Goal: Communication & Community: Connect with others

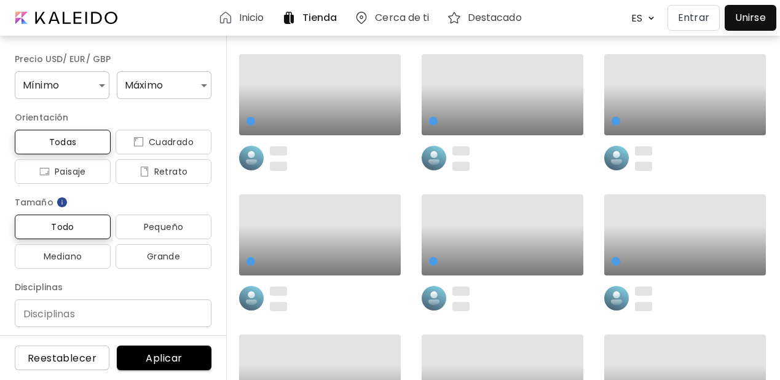
click at [697, 22] on p "Entrar" at bounding box center [693, 17] width 31 height 15
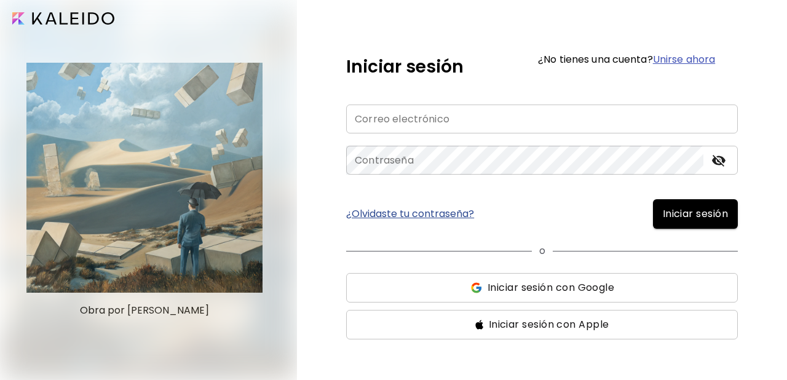
type input "**********"
click at [675, 220] on span "Iniciar sesión" at bounding box center [695, 214] width 65 height 15
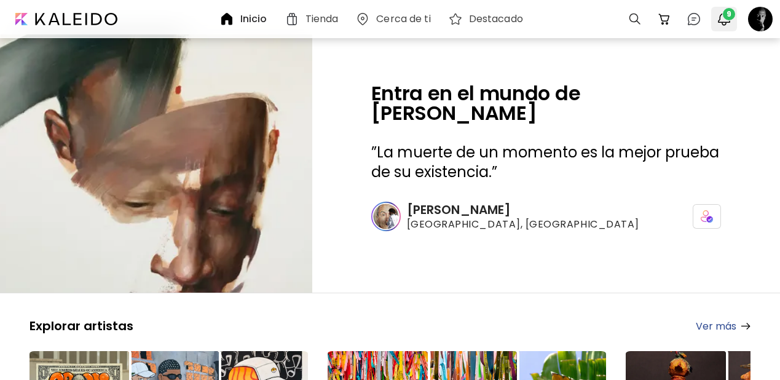
click at [726, 18] on span "9" at bounding box center [729, 14] width 12 height 12
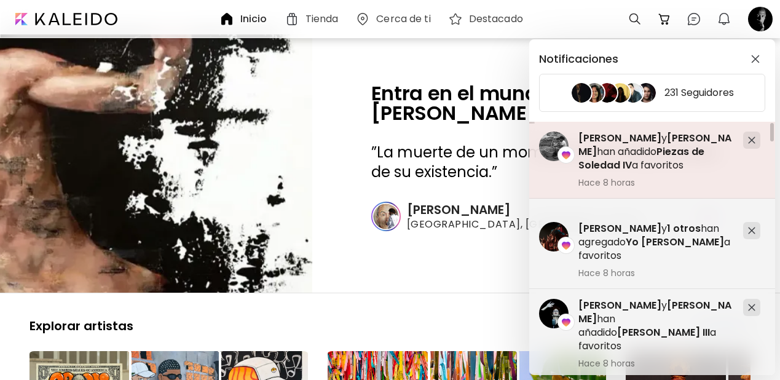
click at [654, 158] on span "Piezas de Soledad IV" at bounding box center [642, 159] width 126 height 28
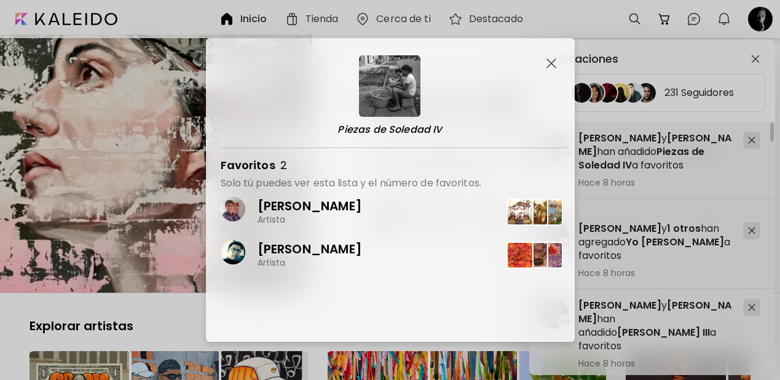
click at [555, 61] on img "button" at bounding box center [552, 63] width 10 height 10
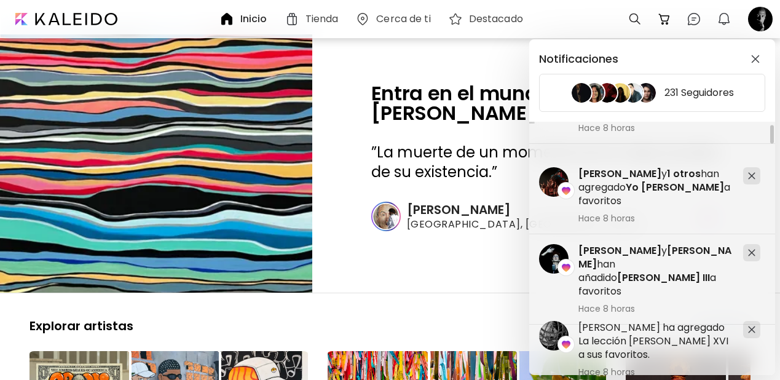
scroll to position [60, 0]
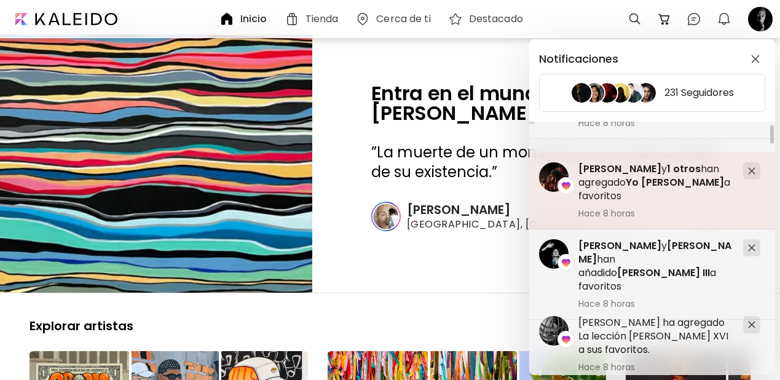
click at [645, 186] on h5 "[PERSON_NAME] y 1 otros han agregado Yo [PERSON_NAME] a favoritos" at bounding box center [656, 182] width 155 height 41
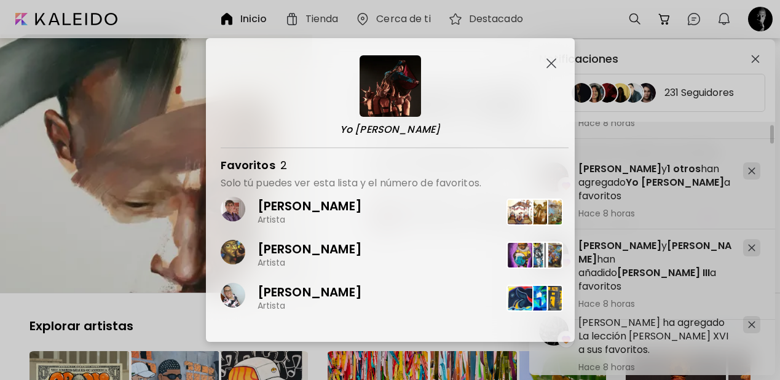
click at [551, 64] on img "button" at bounding box center [552, 63] width 10 height 10
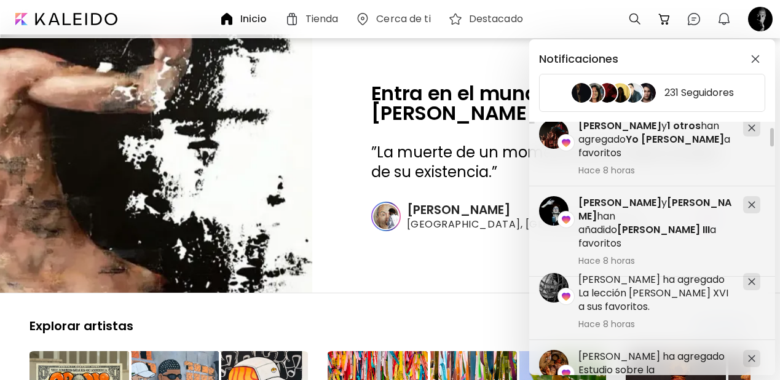
scroll to position [135, 0]
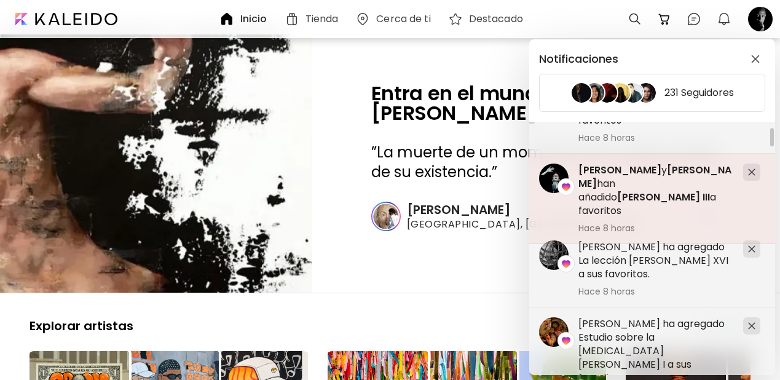
click at [650, 184] on span "[PERSON_NAME]" at bounding box center [655, 177] width 153 height 28
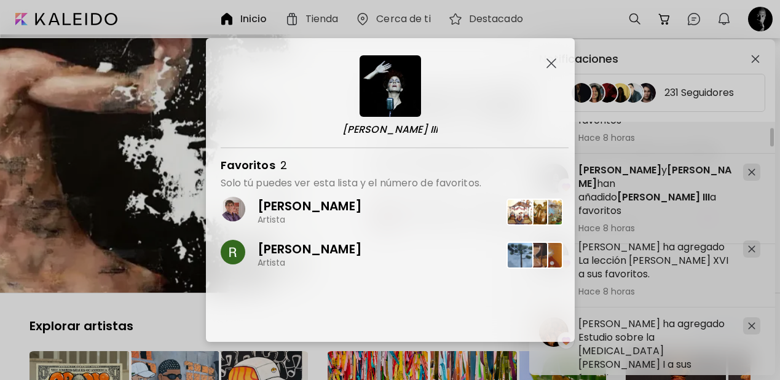
click at [552, 63] on img "button" at bounding box center [552, 63] width 10 height 10
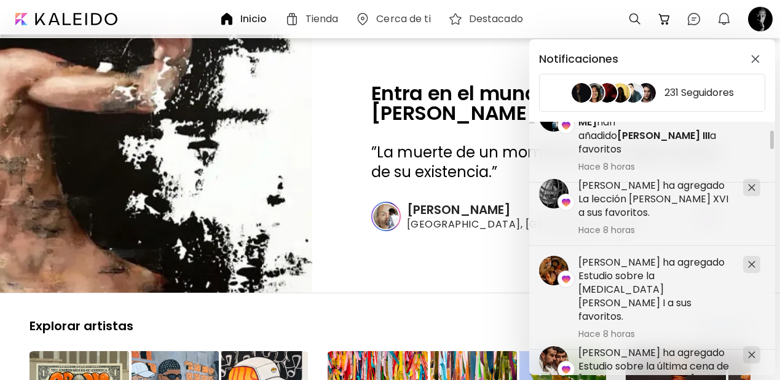
scroll to position [203, 0]
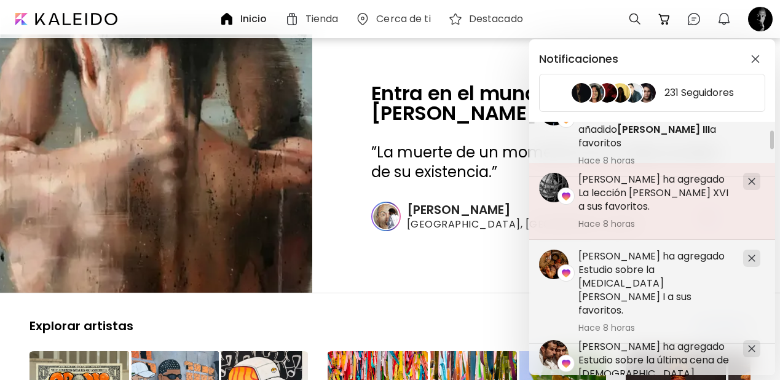
click at [663, 199] on h5 "[PERSON_NAME] ha agregado La lección [PERSON_NAME] XVI a sus favoritos." at bounding box center [656, 193] width 155 height 41
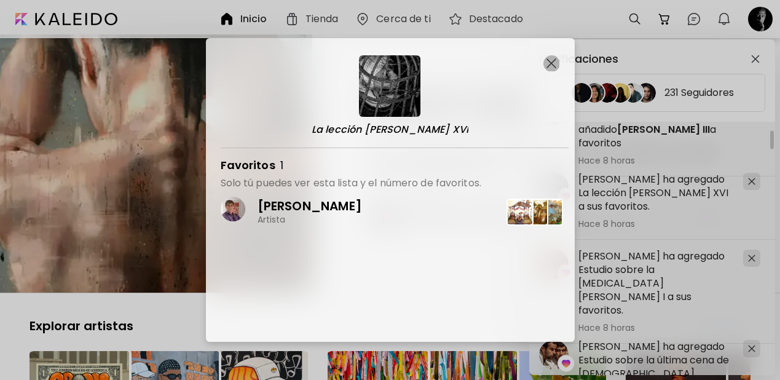
drag, startPoint x: 547, startPoint y: 61, endPoint x: 552, endPoint y: 73, distance: 12.9
click at [547, 61] on img "button" at bounding box center [552, 63] width 10 height 10
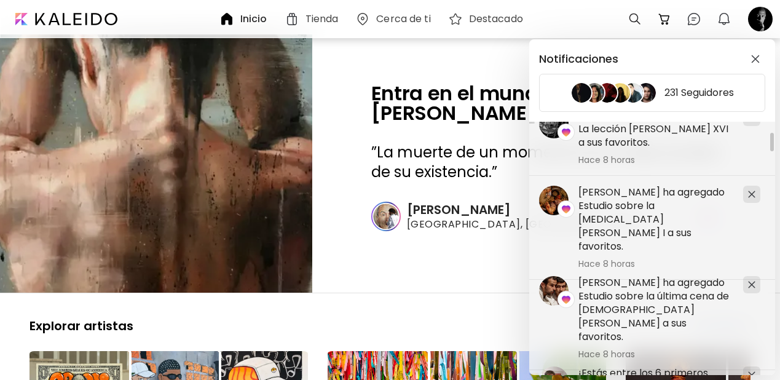
scroll to position [268, 0]
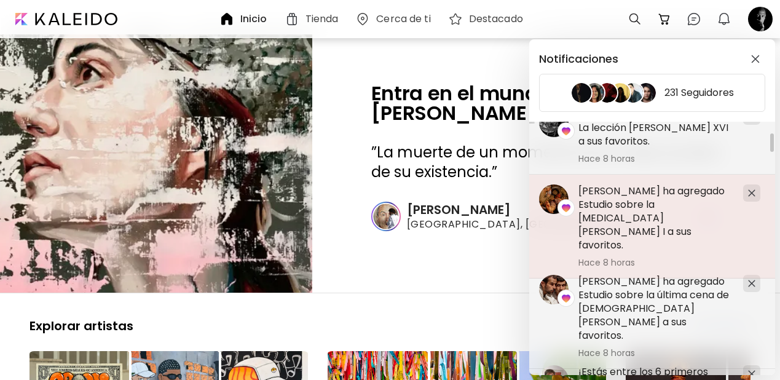
click at [665, 231] on h5 "[PERSON_NAME] ha agregado Estudio sobre la [MEDICAL_DATA] [PERSON_NAME] I a sus…" at bounding box center [656, 218] width 155 height 68
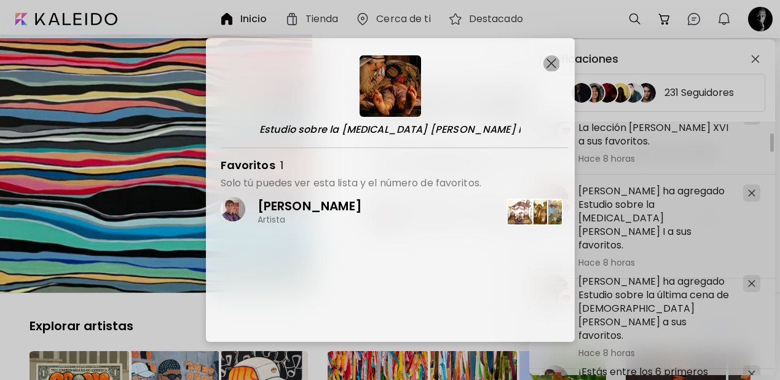
click at [550, 64] on img "button" at bounding box center [552, 63] width 10 height 10
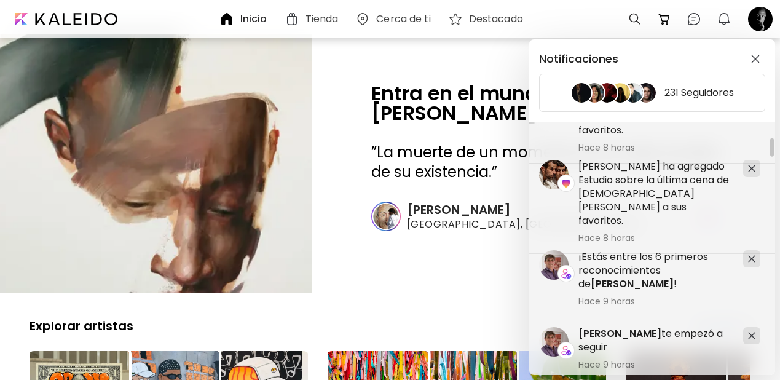
scroll to position [386, 0]
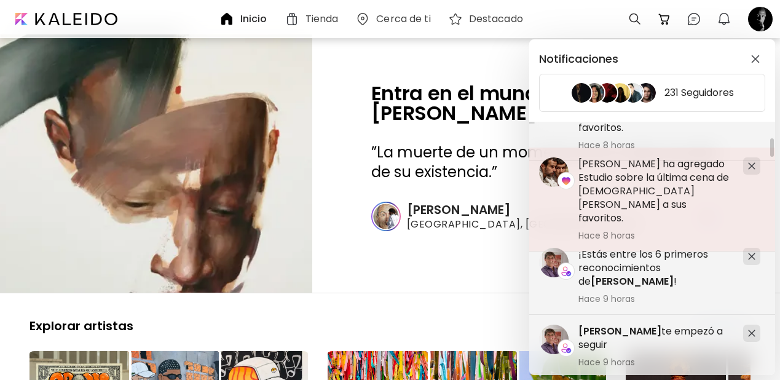
click at [639, 186] on h5 "[PERSON_NAME] ha agregado Estudio sobre la última cena de [DEMOGRAPHIC_DATA][PE…" at bounding box center [656, 191] width 155 height 68
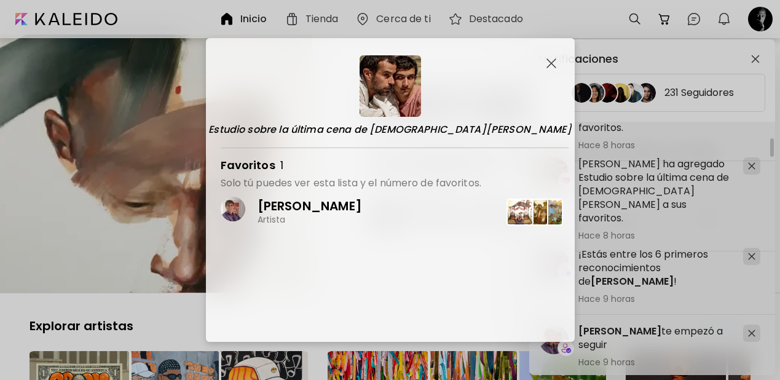
click at [547, 63] on img "button" at bounding box center [552, 63] width 10 height 10
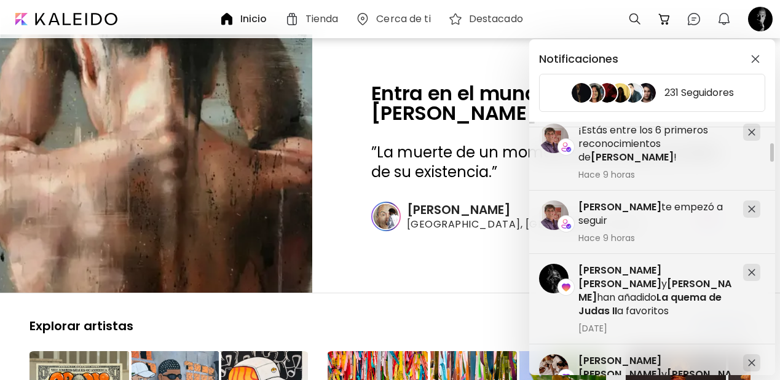
scroll to position [515, 0]
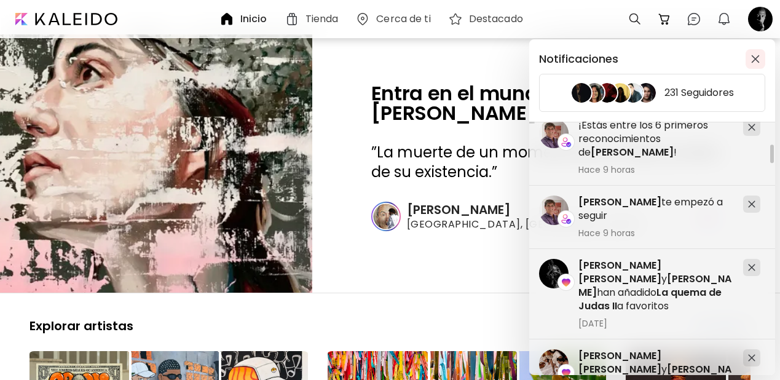
click at [755, 58] on img "button" at bounding box center [755, 59] width 9 height 9
